Goal: Task Accomplishment & Management: Use online tool/utility

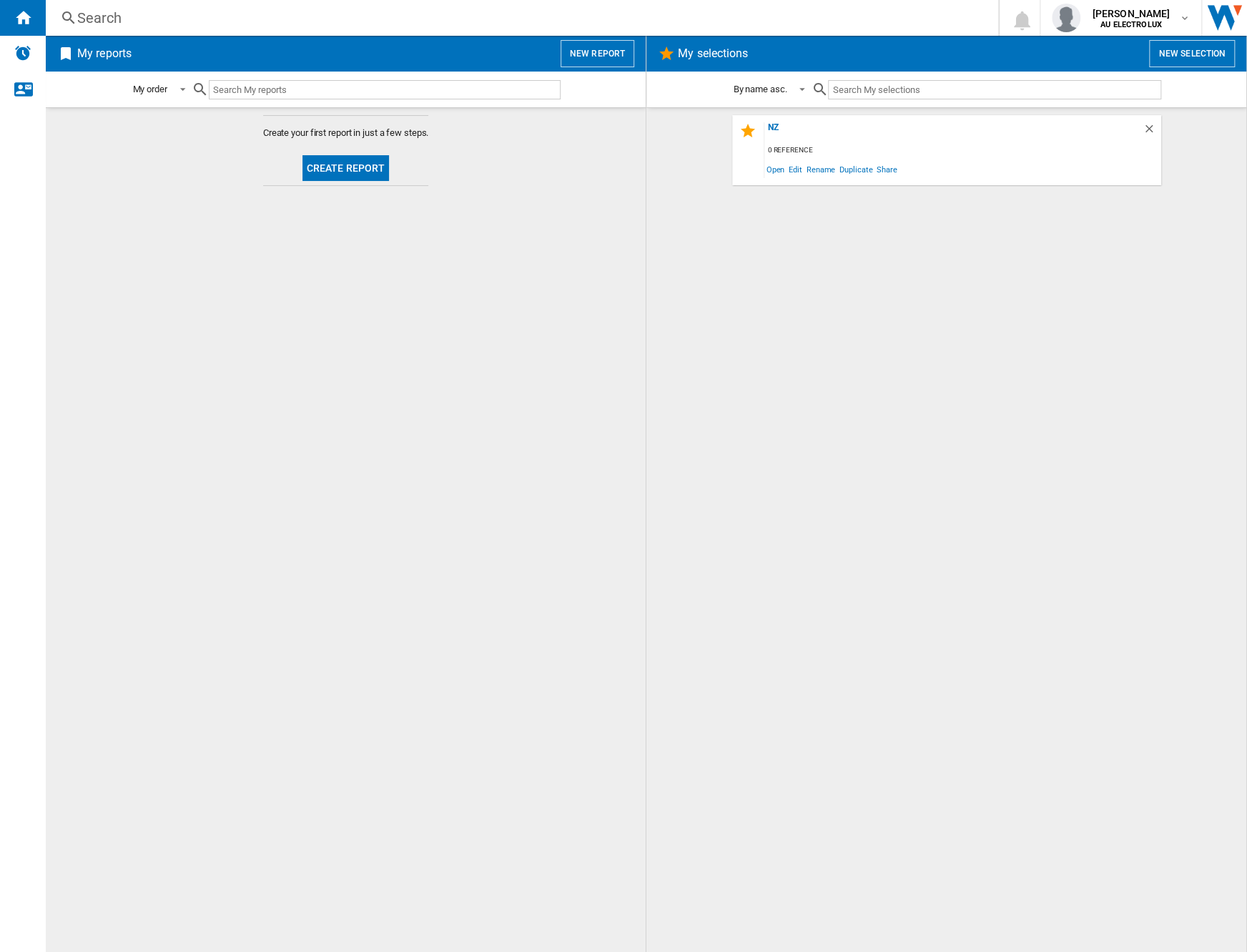
click at [357, 181] on span "Create report" at bounding box center [346, 168] width 99 height 35
click at [355, 172] on button "Create report" at bounding box center [346, 168] width 87 height 26
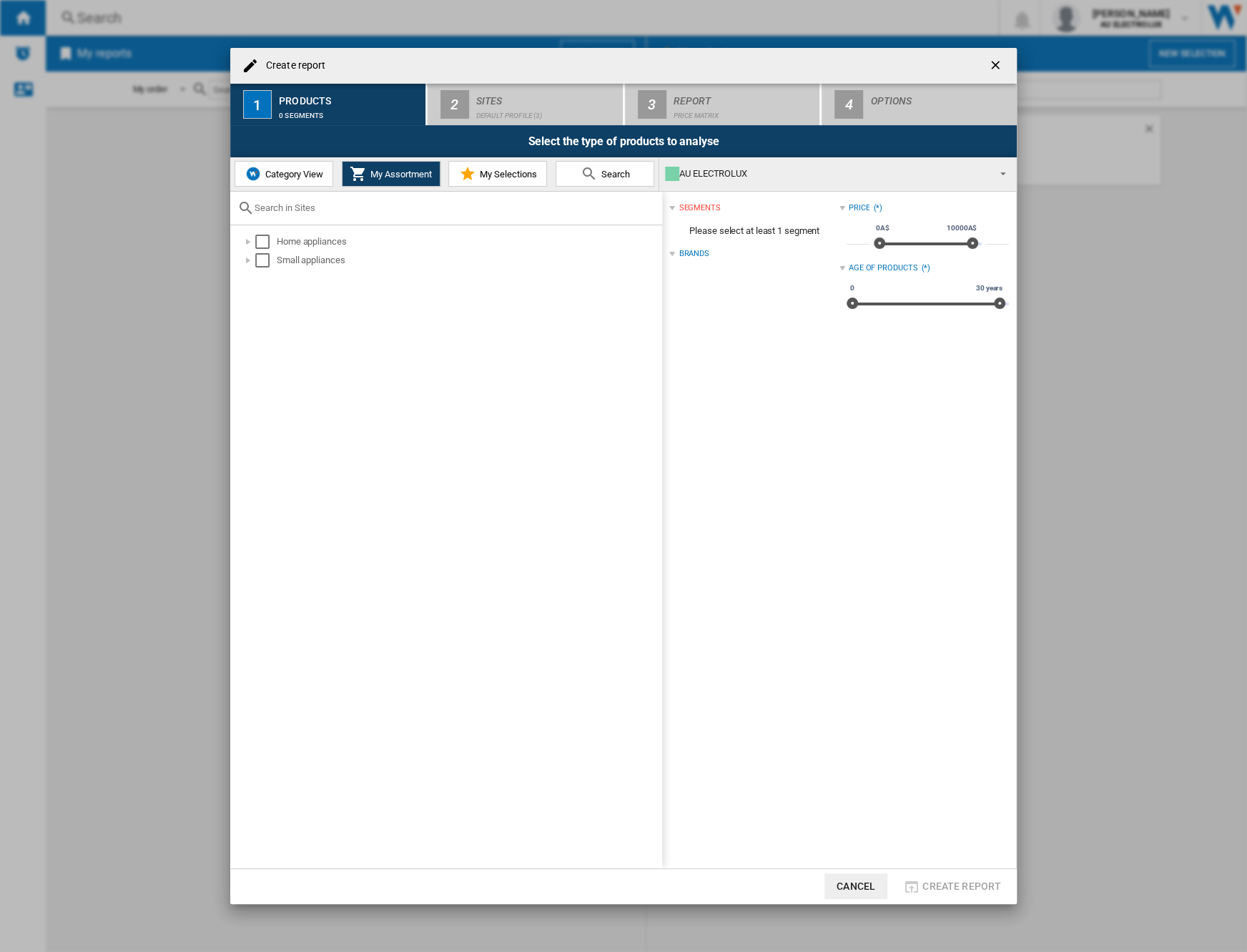
click at [284, 181] on button "Category View" at bounding box center [284, 174] width 99 height 26
click at [244, 243] on div at bounding box center [241, 242] width 15 height 15
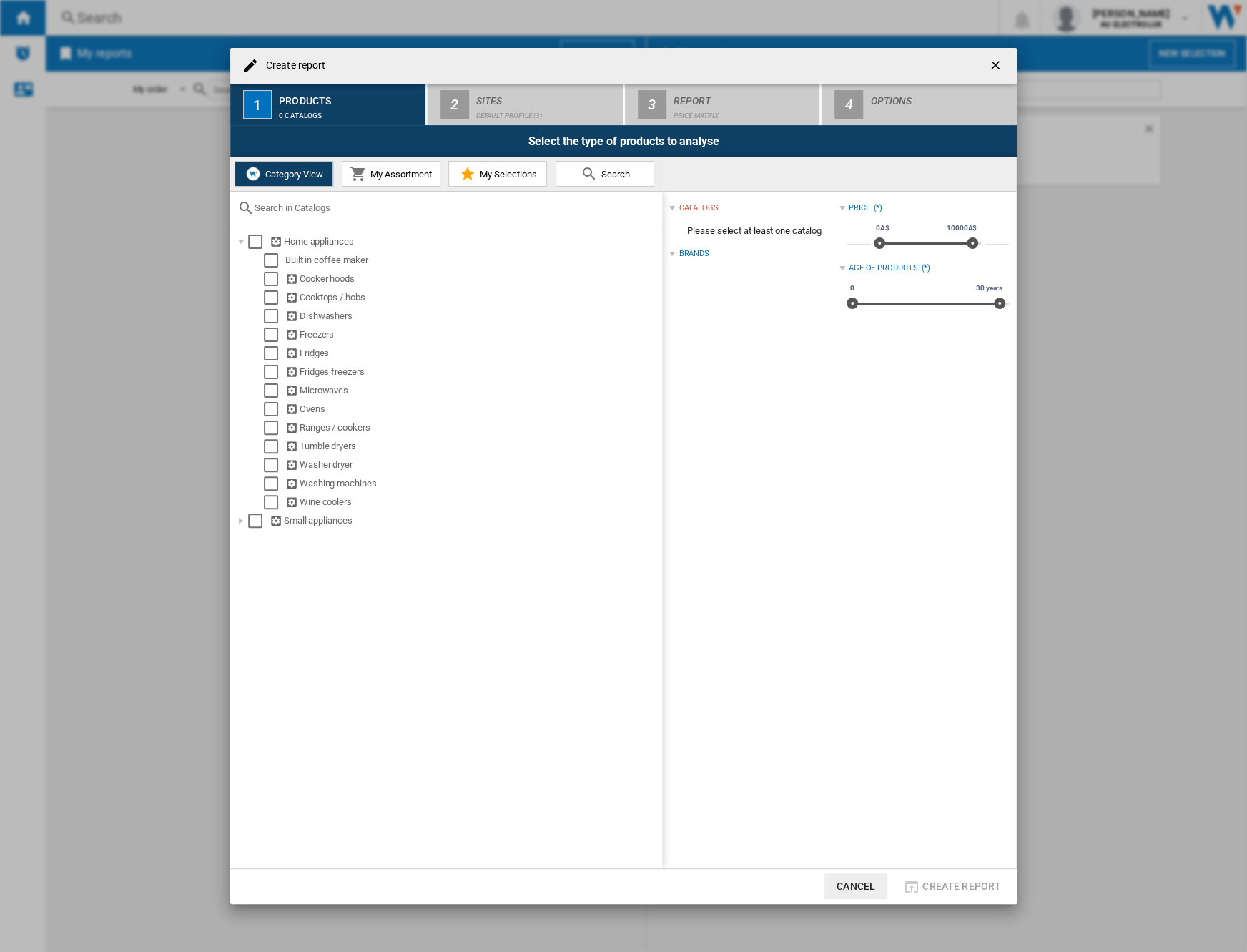
click at [272, 404] on div "Select" at bounding box center [271, 409] width 15 height 15
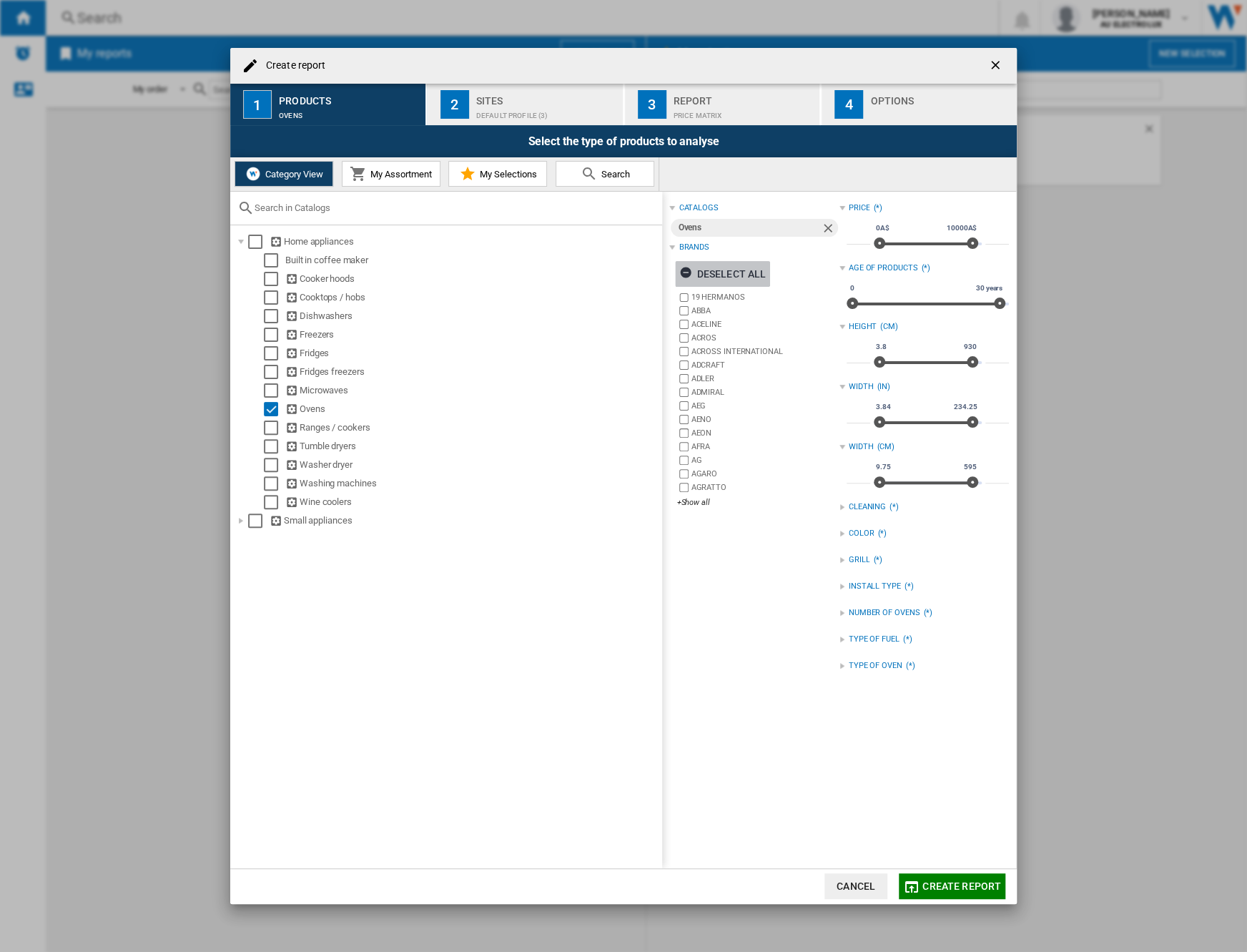
click at [718, 268] on div "Deselect all" at bounding box center [722, 274] width 87 height 26
click at [694, 498] on div "+Show all" at bounding box center [758, 502] width 163 height 11
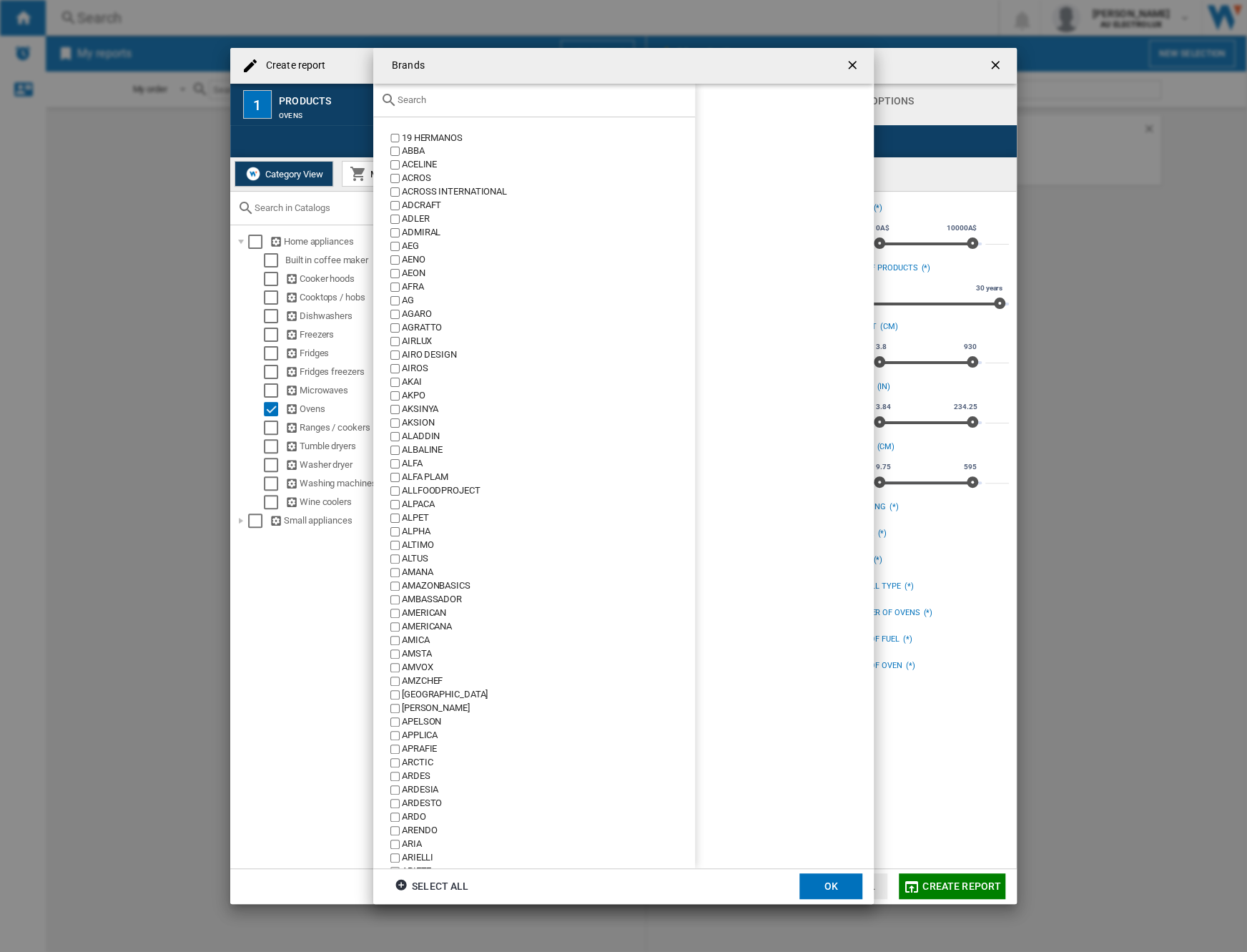
click at [490, 104] on input "text" at bounding box center [543, 100] width 290 height 11
click at [856, 65] on ng-md-icon "getI18NText('BUTTONS.CLOSE_DIALOG')" at bounding box center [853, 66] width 17 height 17
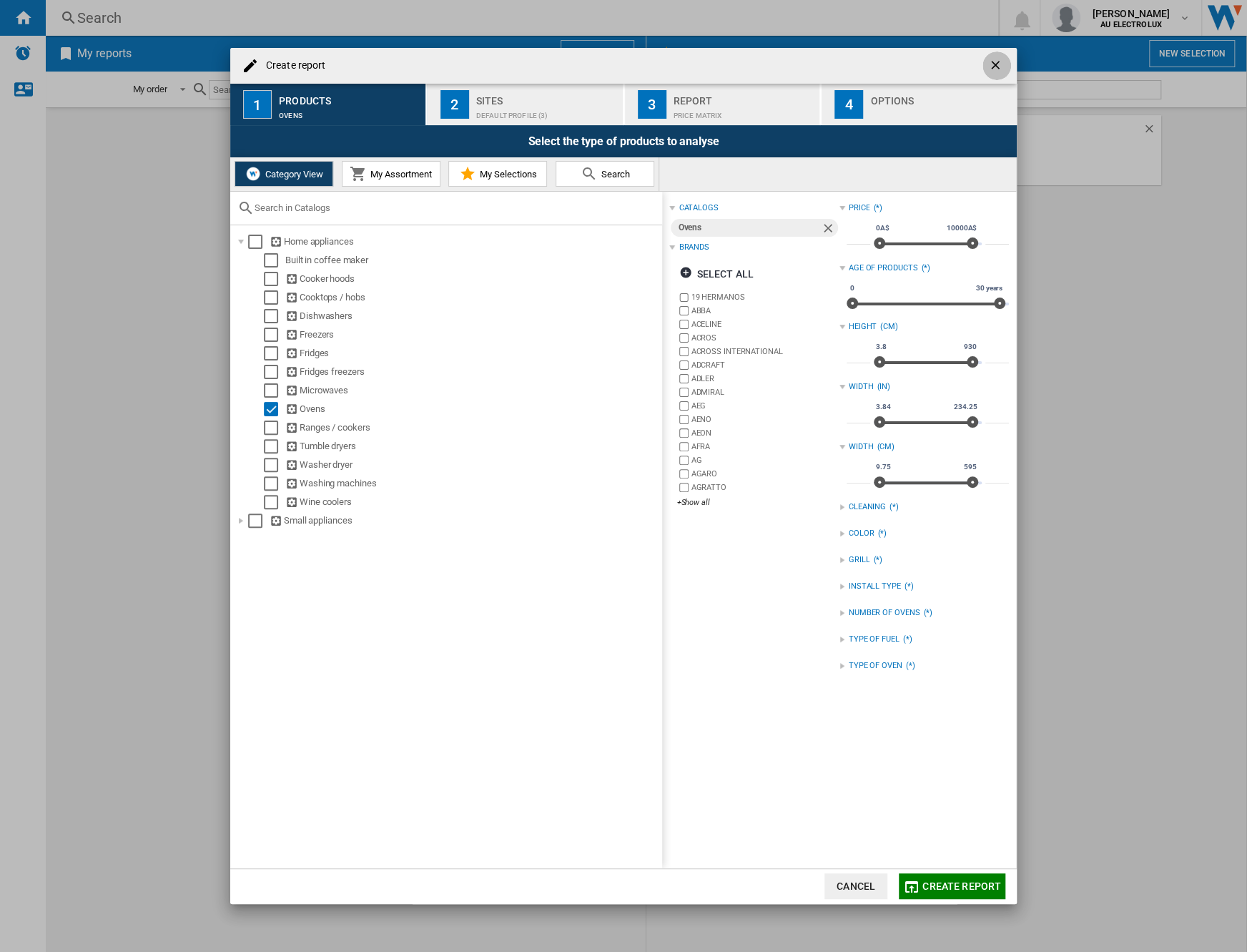
click at [994, 62] on ng-md-icon "getI18NText('BUTTONS.CLOSE_DIALOG')" at bounding box center [996, 66] width 17 height 17
